Goal: Information Seeking & Learning: Learn about a topic

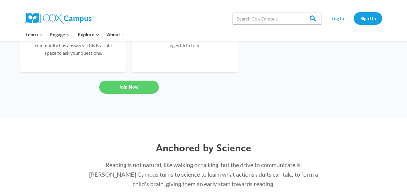
scroll to position [549, 0]
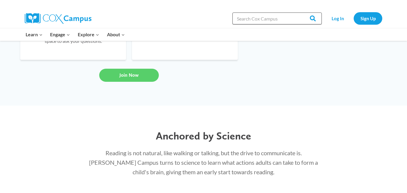
click at [250, 15] on input "Search in [URL][DOMAIN_NAME]" at bounding box center [277, 19] width 89 height 12
type input "classes"
click at [314, 17] on input "Search" at bounding box center [310, 19] width 23 height 12
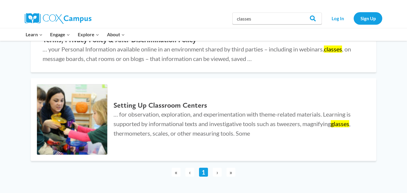
scroll to position [191, 0]
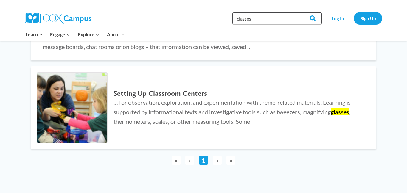
click at [237, 18] on input "classes" at bounding box center [277, 19] width 89 height 12
type input "trainingclasses"
click at [316, 17] on input "Search" at bounding box center [310, 19] width 23 height 12
